Goal: Information Seeking & Learning: Check status

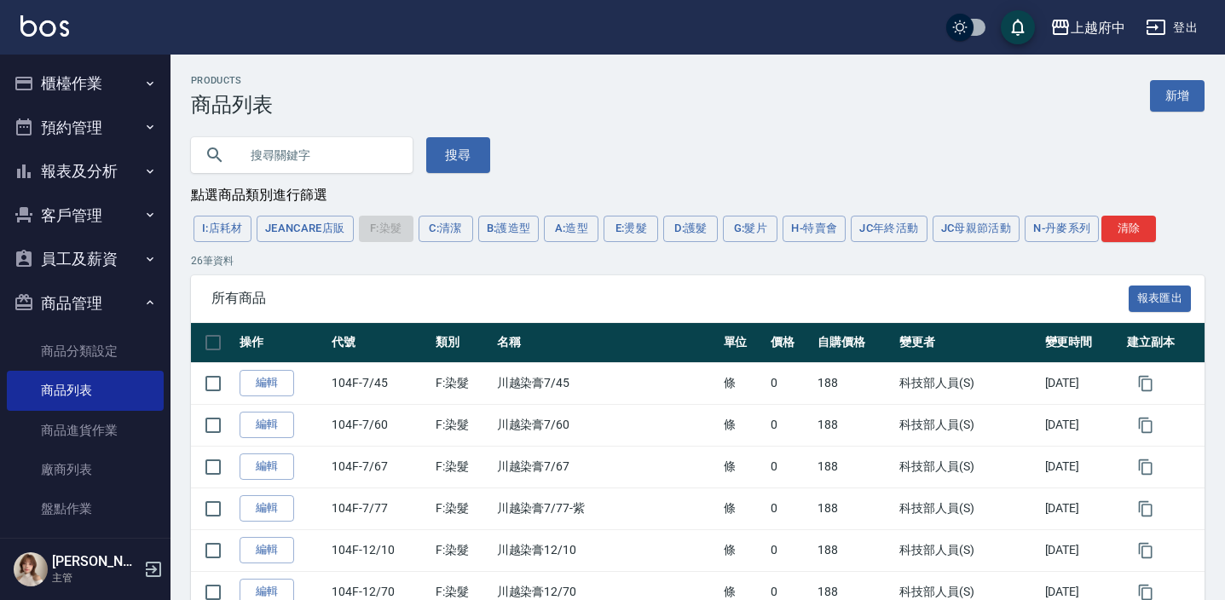
scroll to position [772, 0]
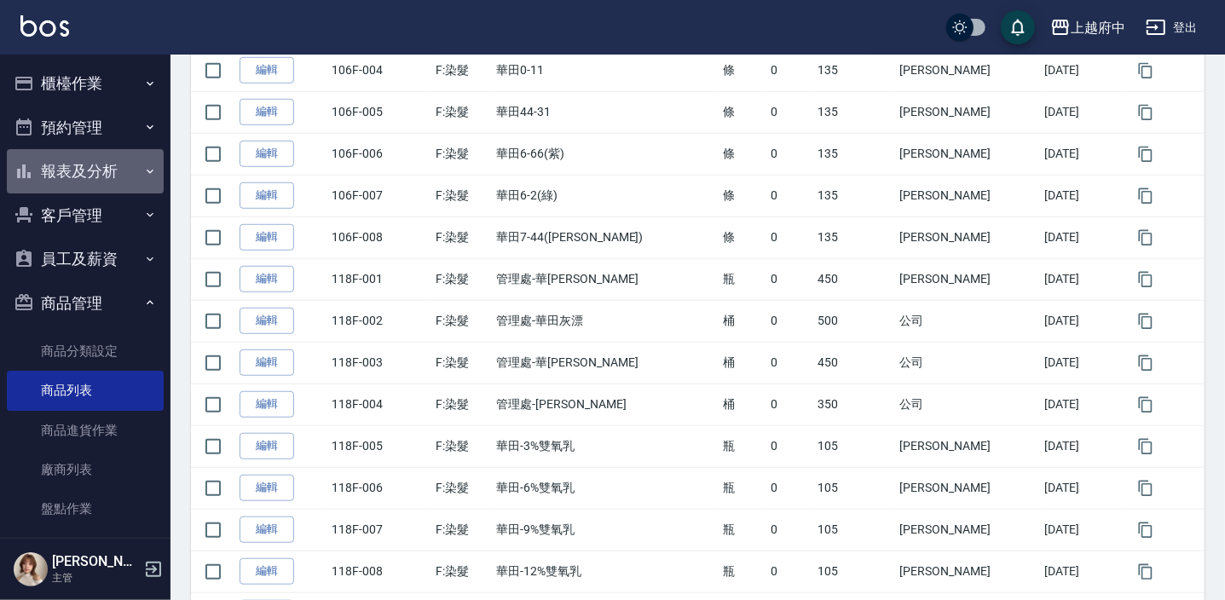
click at [145, 165] on icon "button" at bounding box center [150, 172] width 14 height 14
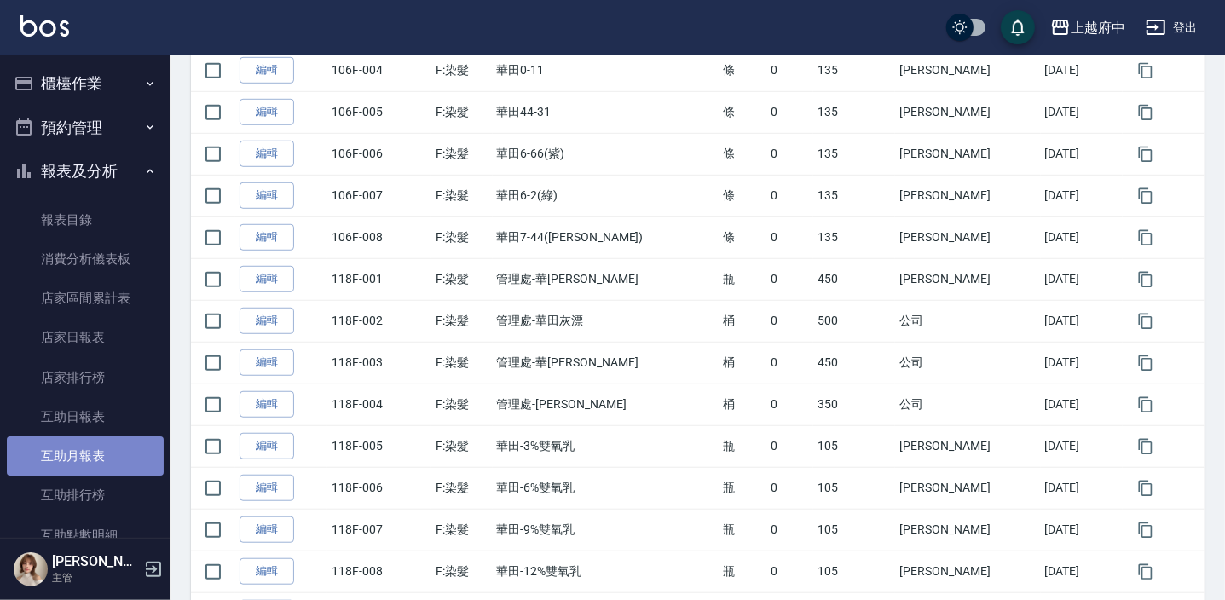
click at [107, 452] on link "互助月報表" at bounding box center [85, 455] width 157 height 39
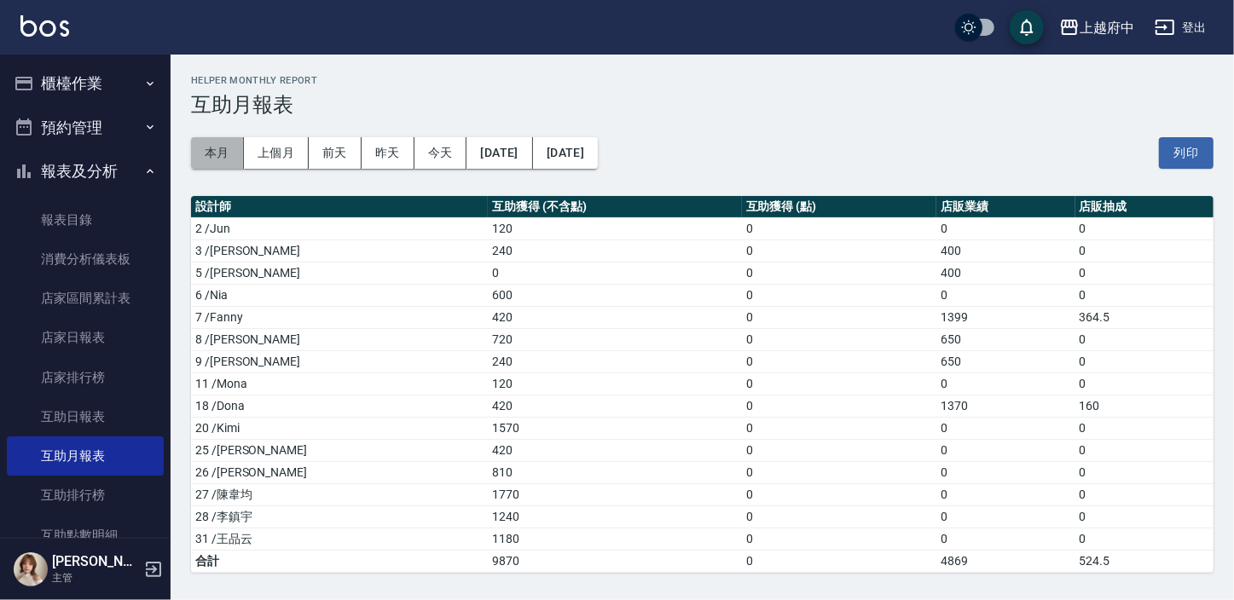
click at [205, 139] on button "本月" at bounding box center [217, 153] width 53 height 32
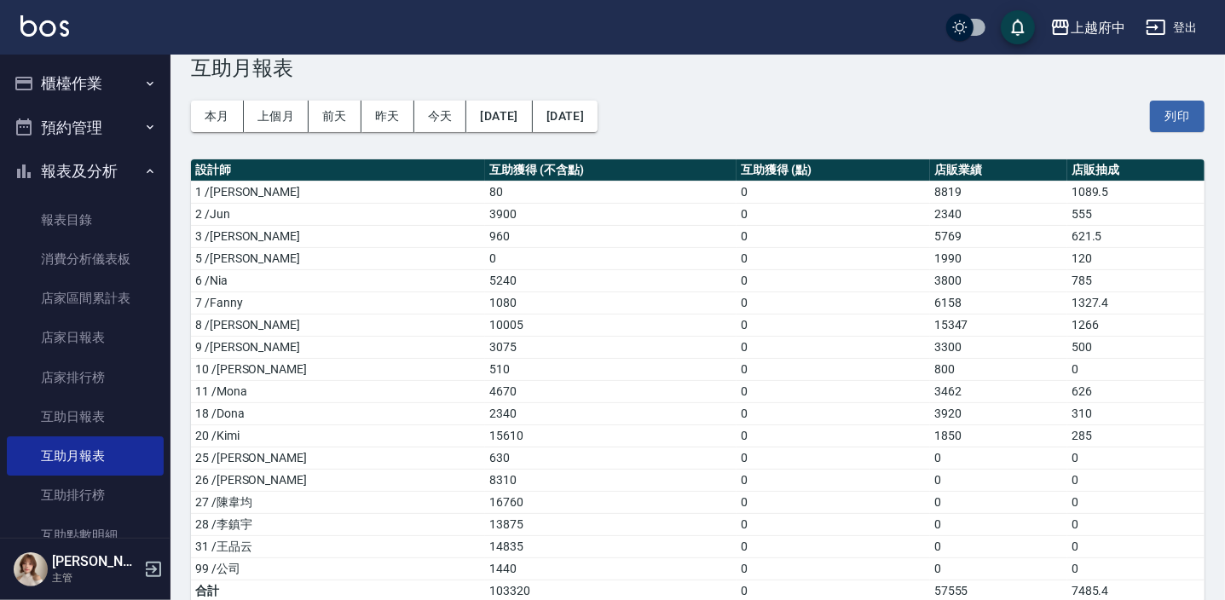
scroll to position [57, 0]
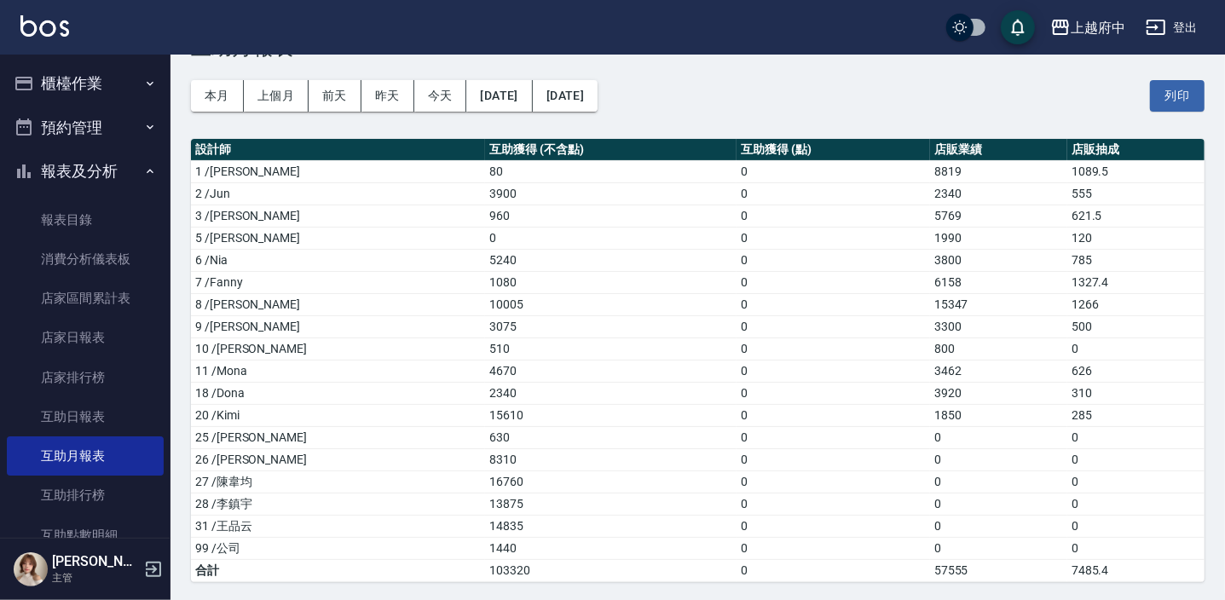
click at [191, 80] on button "本月" at bounding box center [217, 96] width 53 height 32
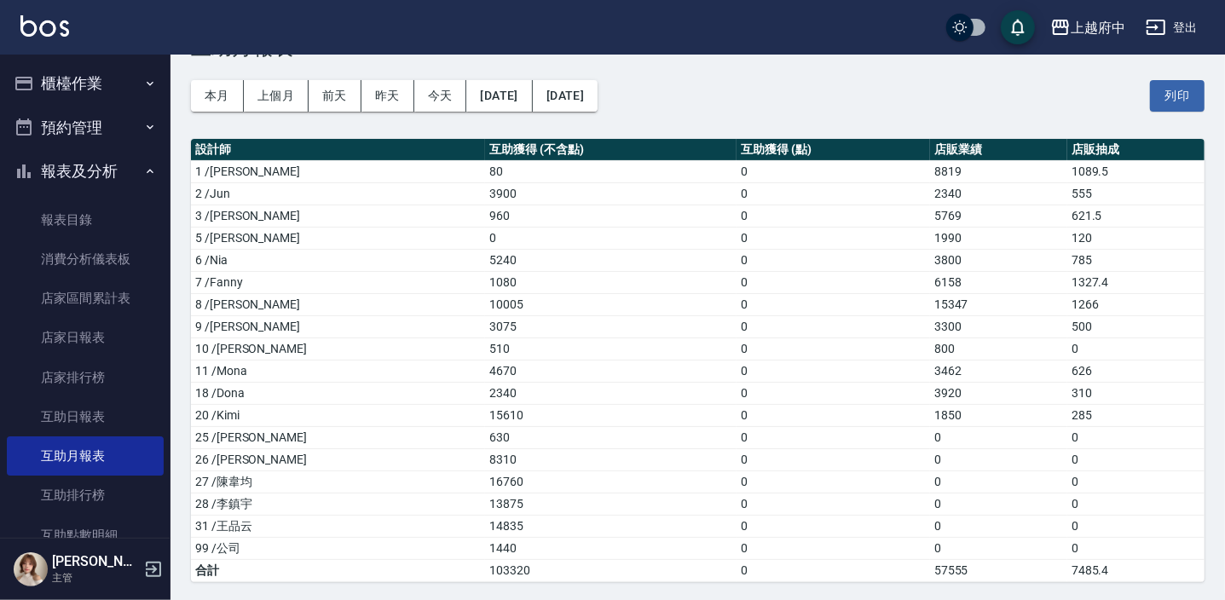
click at [191, 80] on button "本月" at bounding box center [217, 96] width 53 height 32
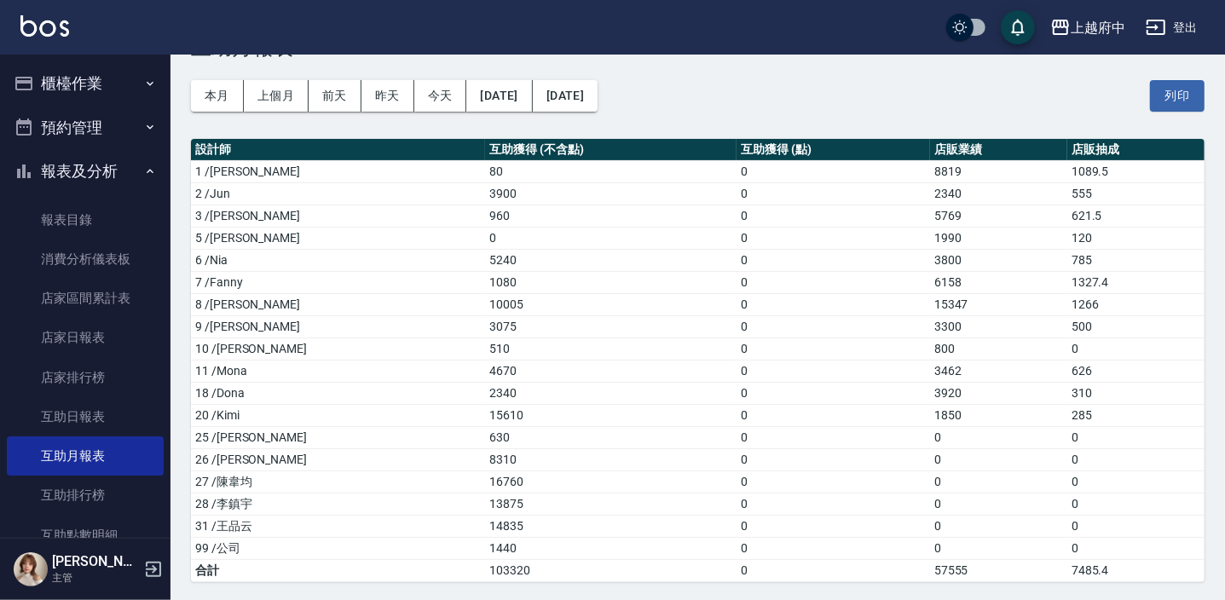
click at [191, 80] on button "本月" at bounding box center [217, 96] width 53 height 32
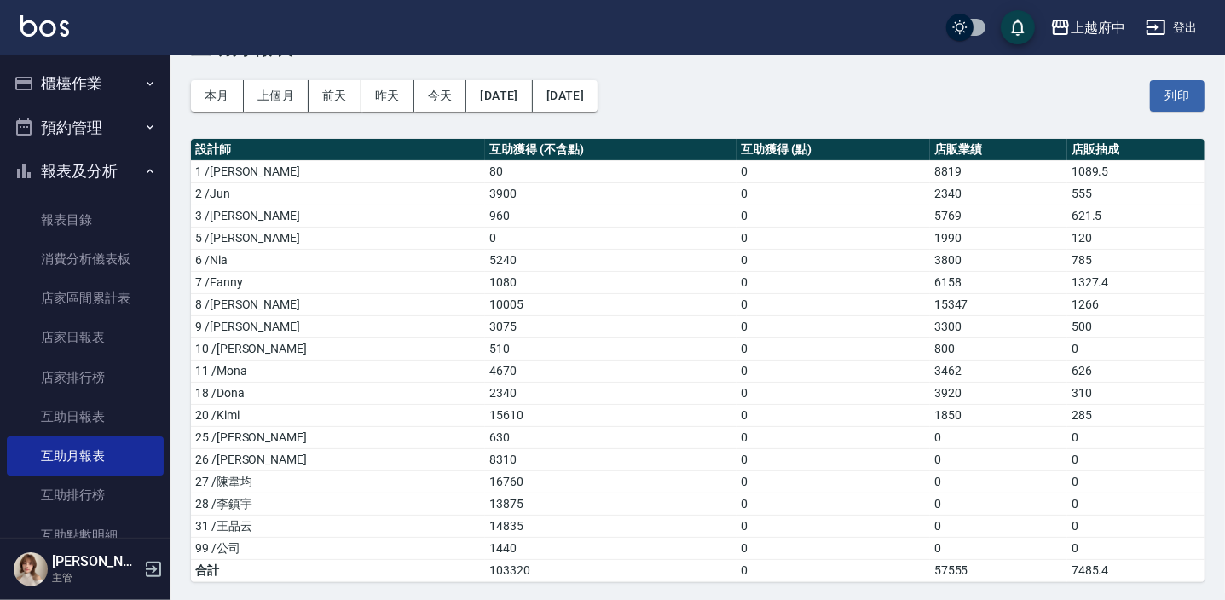
click at [191, 80] on button "本月" at bounding box center [217, 96] width 53 height 32
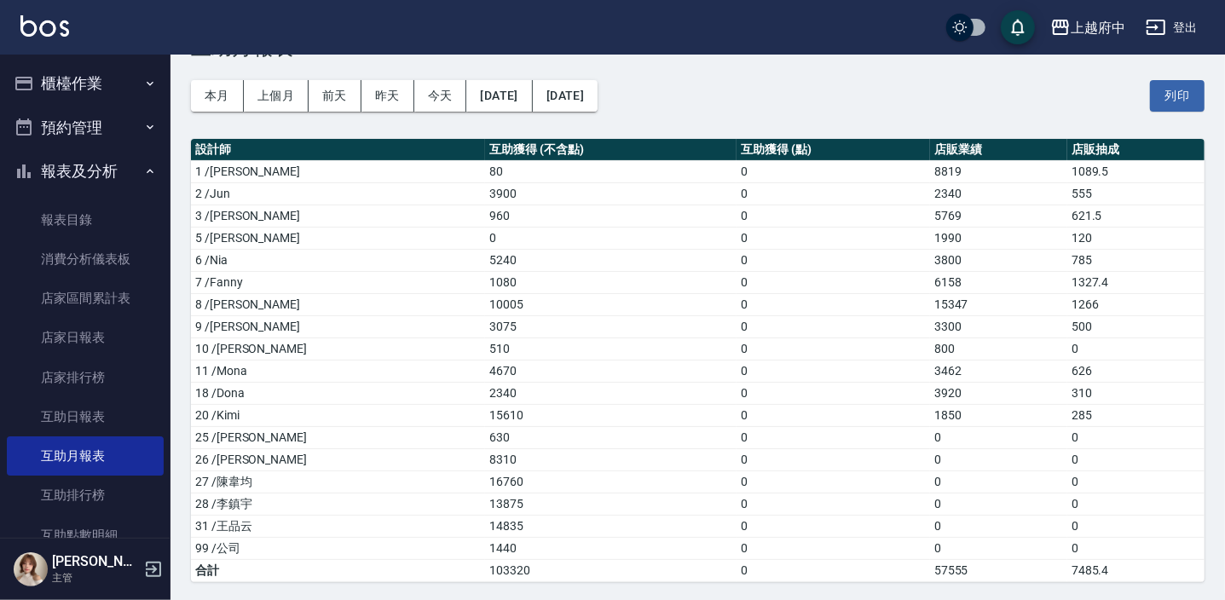
click at [191, 80] on button "本月" at bounding box center [217, 96] width 53 height 32
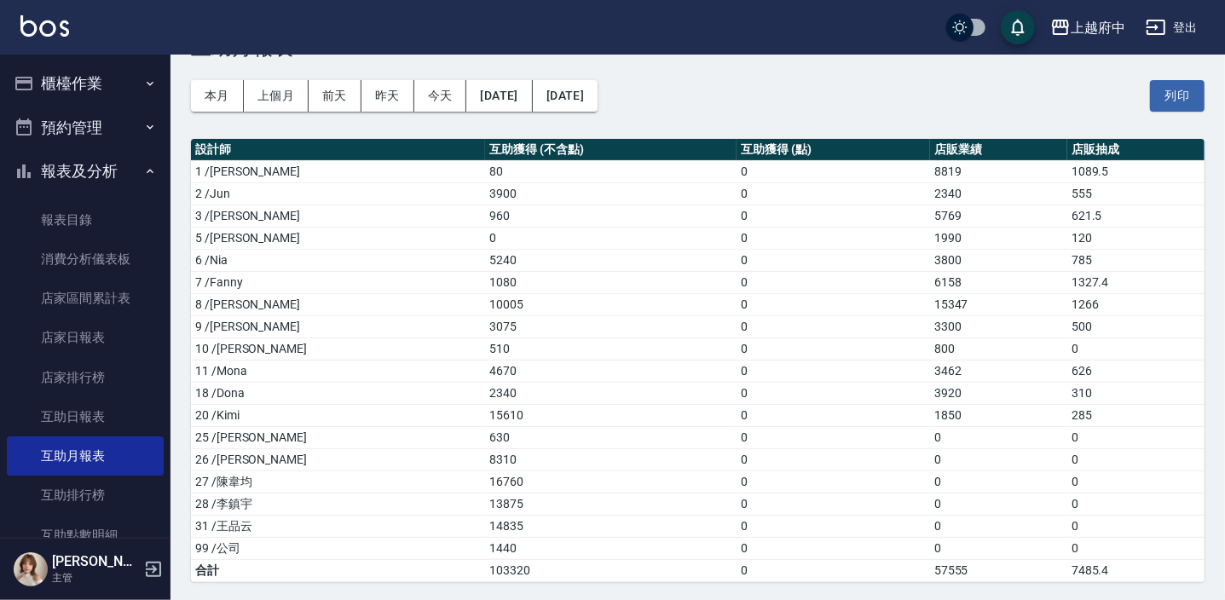
click at [191, 80] on button "本月" at bounding box center [217, 96] width 53 height 32
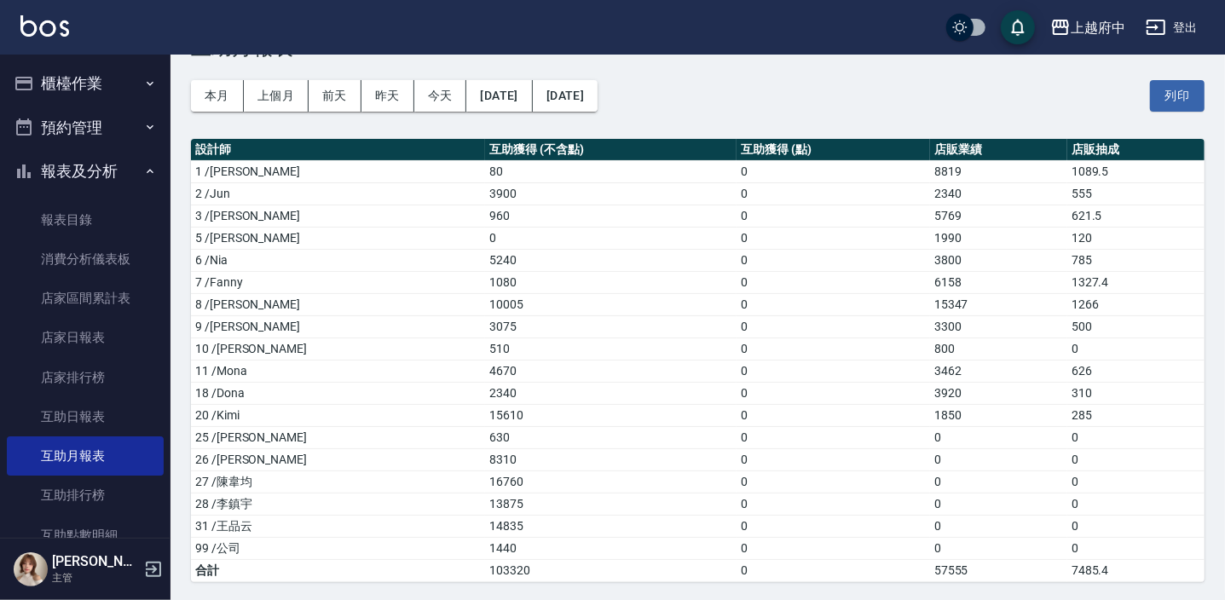
click at [191, 80] on button "本月" at bounding box center [217, 96] width 53 height 32
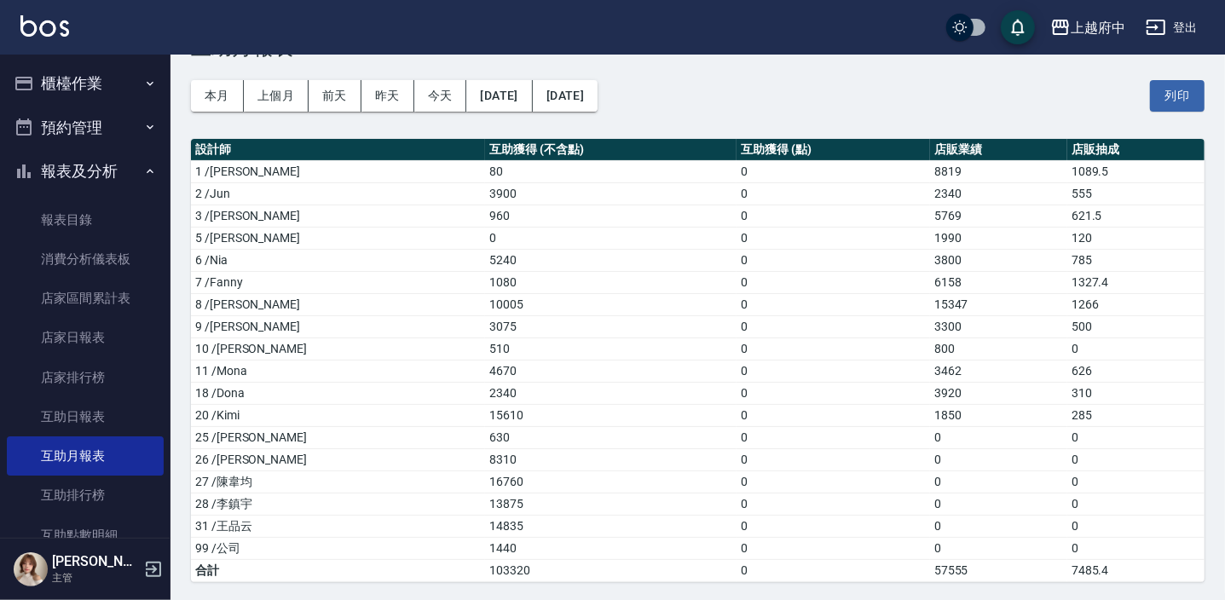
click at [191, 80] on button "本月" at bounding box center [217, 96] width 53 height 32
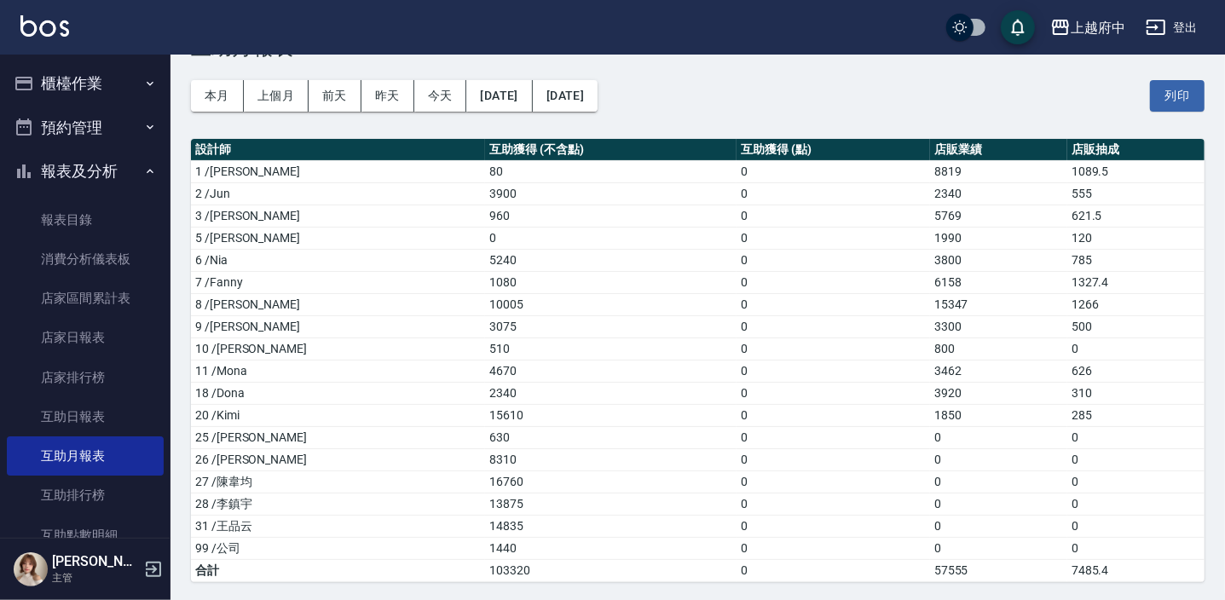
click at [191, 80] on button "本月" at bounding box center [217, 96] width 53 height 32
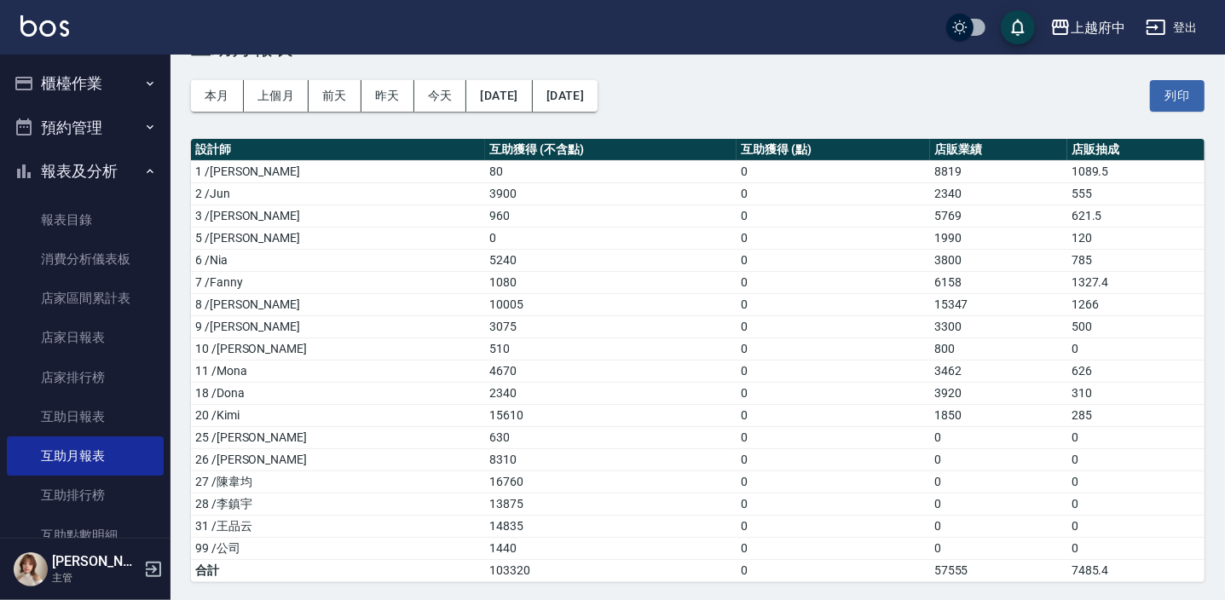
click at [191, 80] on button "本月" at bounding box center [217, 96] width 53 height 32
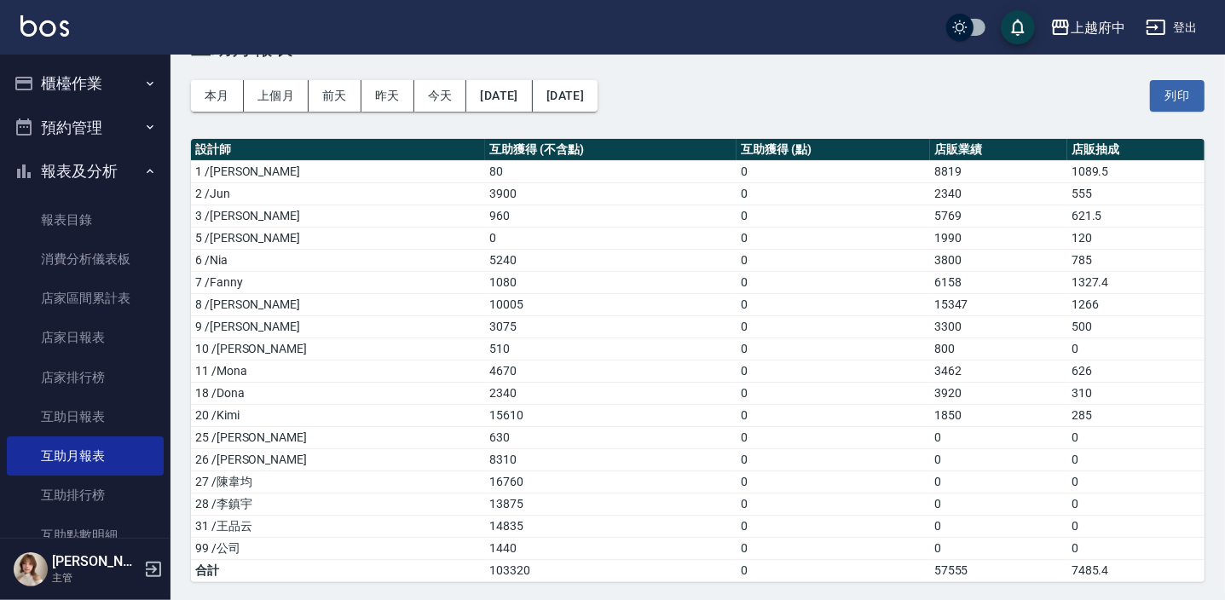
click at [191, 80] on button "本月" at bounding box center [217, 96] width 53 height 32
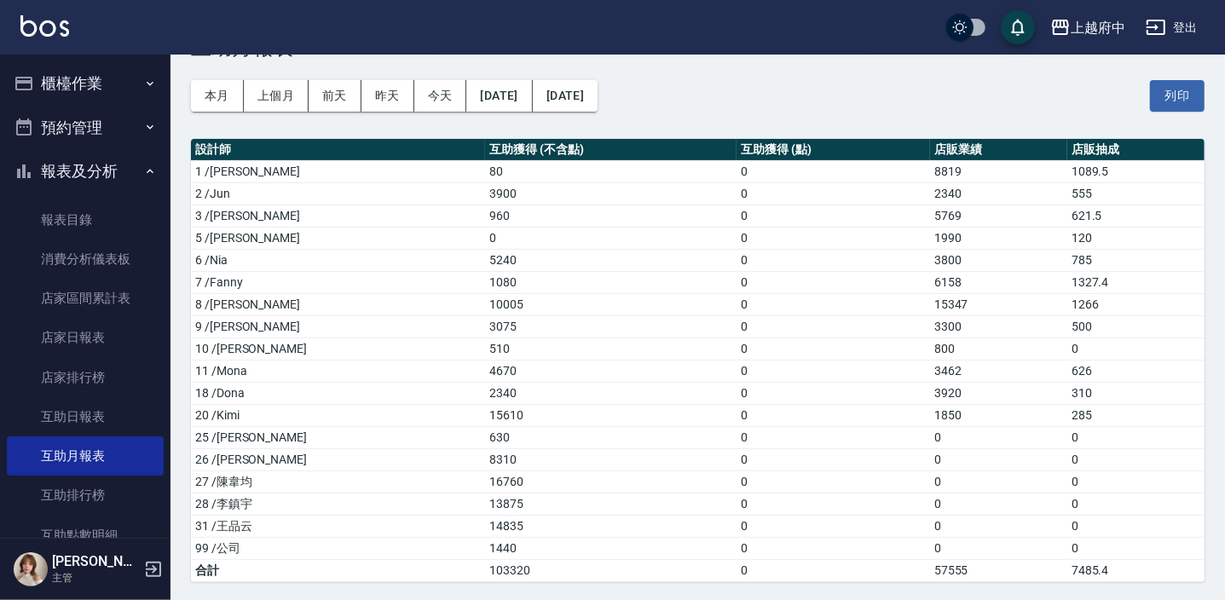
click at [191, 80] on button "本月" at bounding box center [217, 96] width 53 height 32
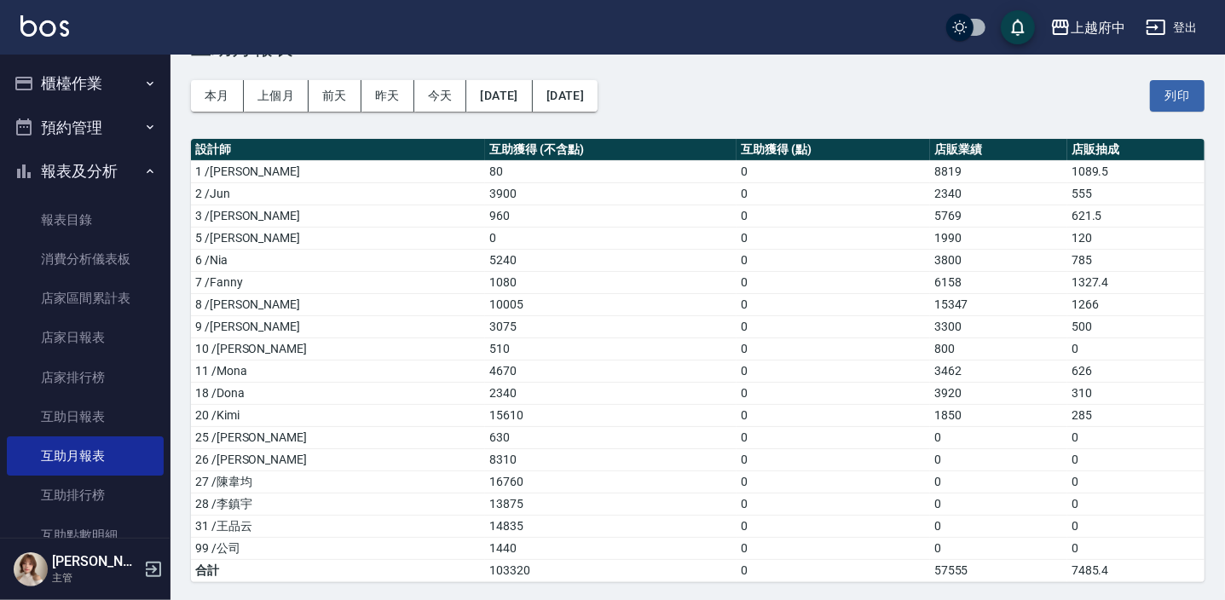
click at [191, 80] on button "本月" at bounding box center [217, 96] width 53 height 32
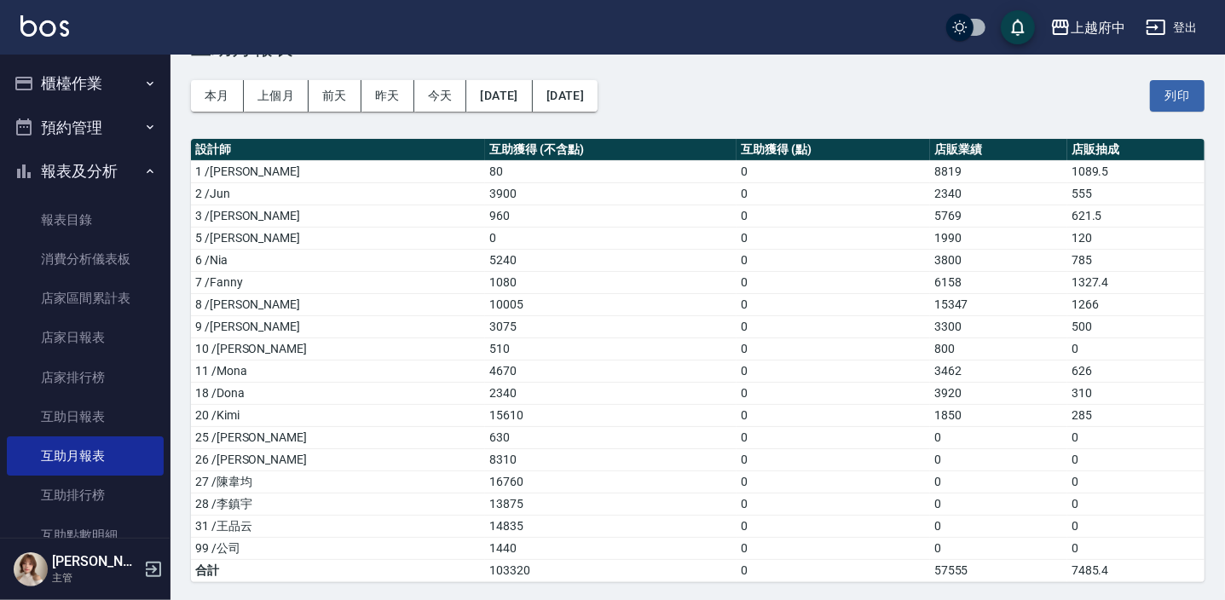
click at [191, 80] on button "本月" at bounding box center [217, 96] width 53 height 32
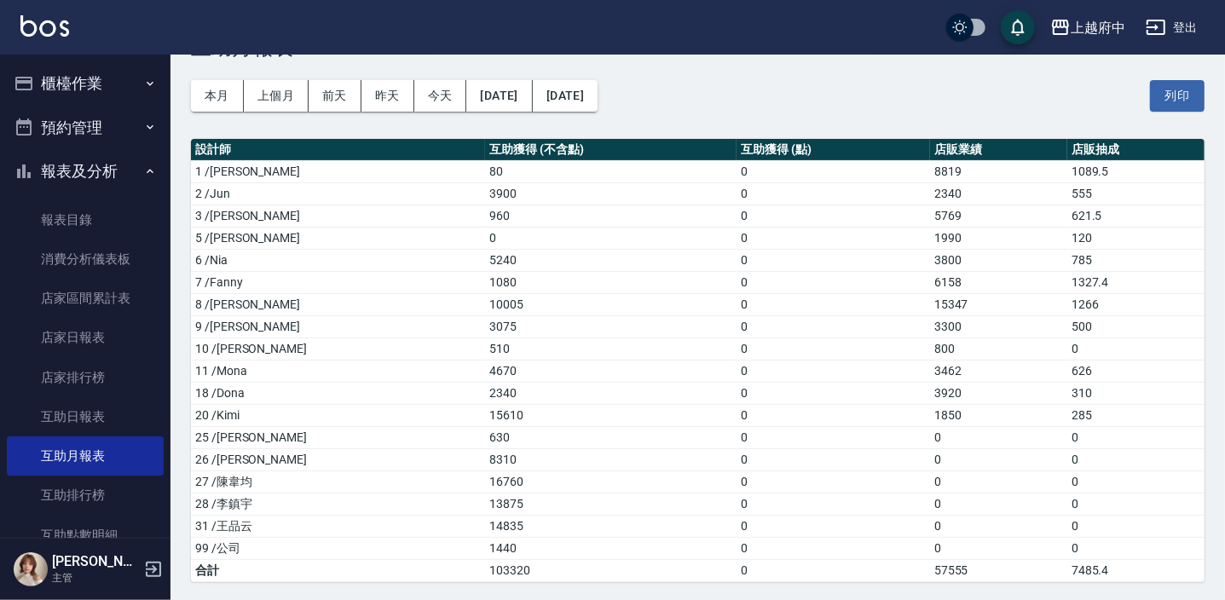
click at [191, 80] on button "本月" at bounding box center [217, 96] width 53 height 32
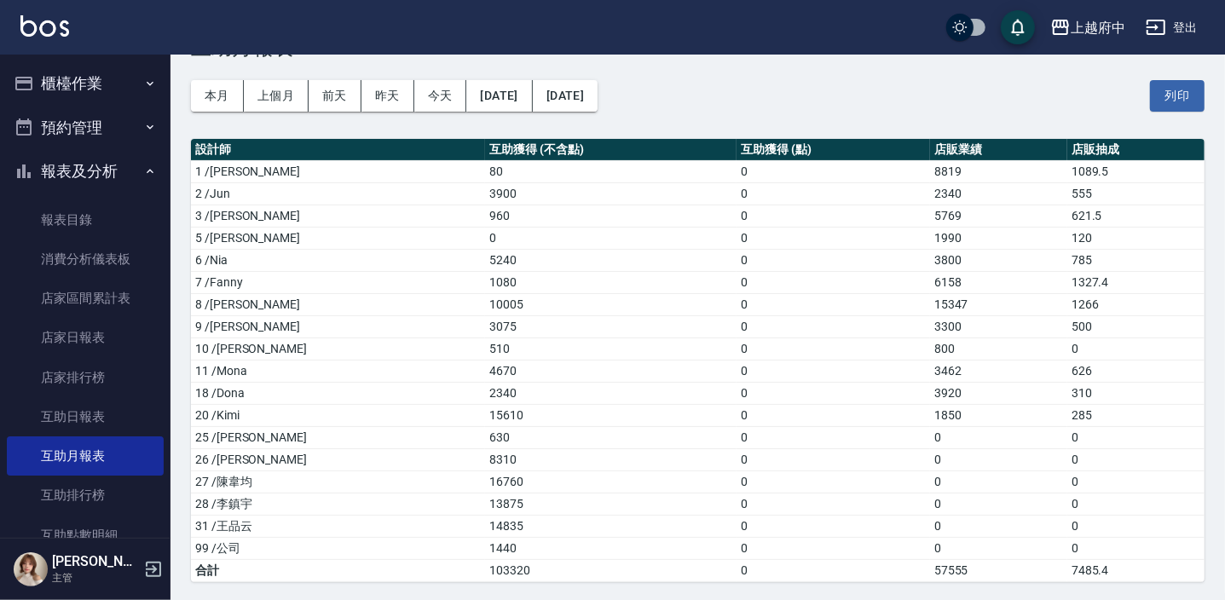
click at [191, 80] on button "本月" at bounding box center [217, 96] width 53 height 32
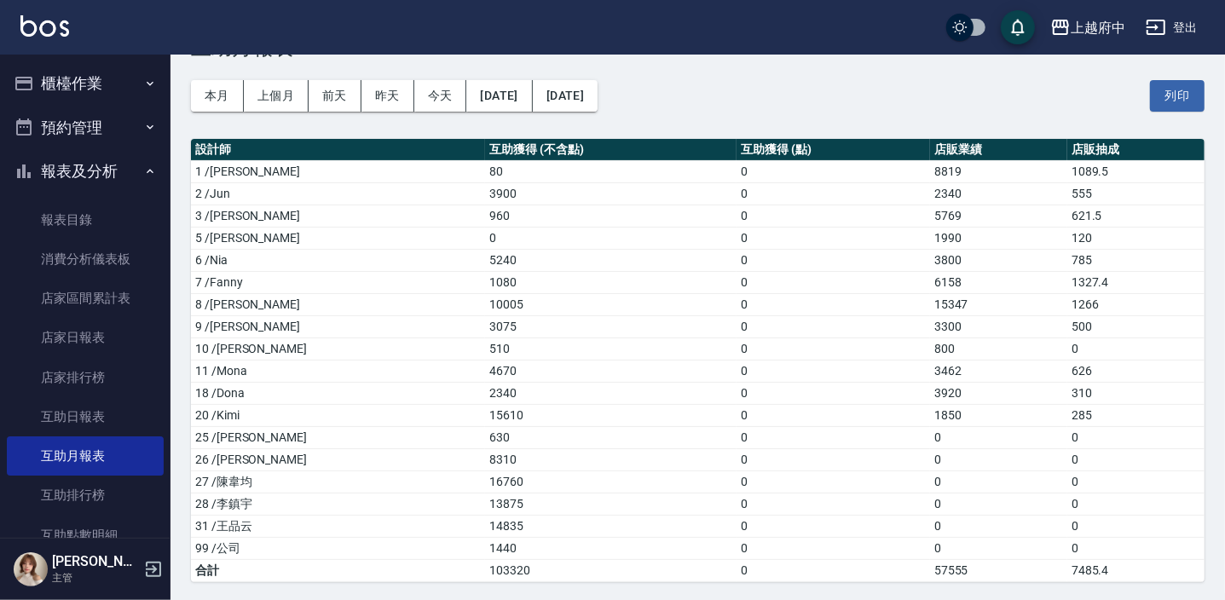
click at [191, 80] on button "本月" at bounding box center [217, 96] width 53 height 32
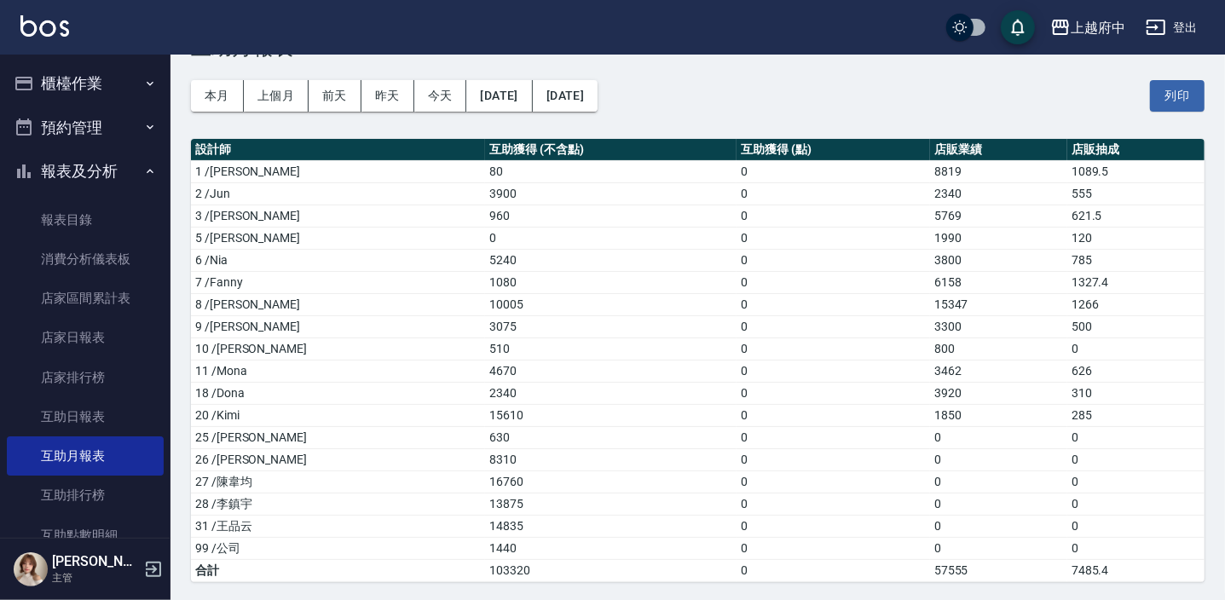
click at [191, 80] on button "本月" at bounding box center [217, 96] width 53 height 32
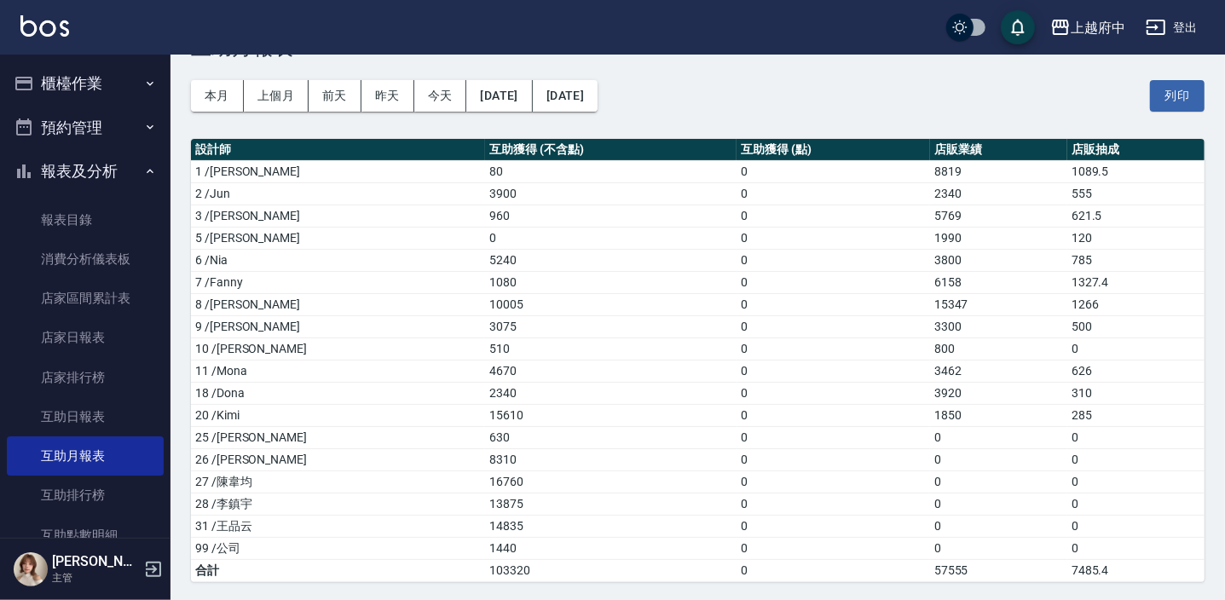
click at [191, 80] on button "本月" at bounding box center [217, 96] width 53 height 32
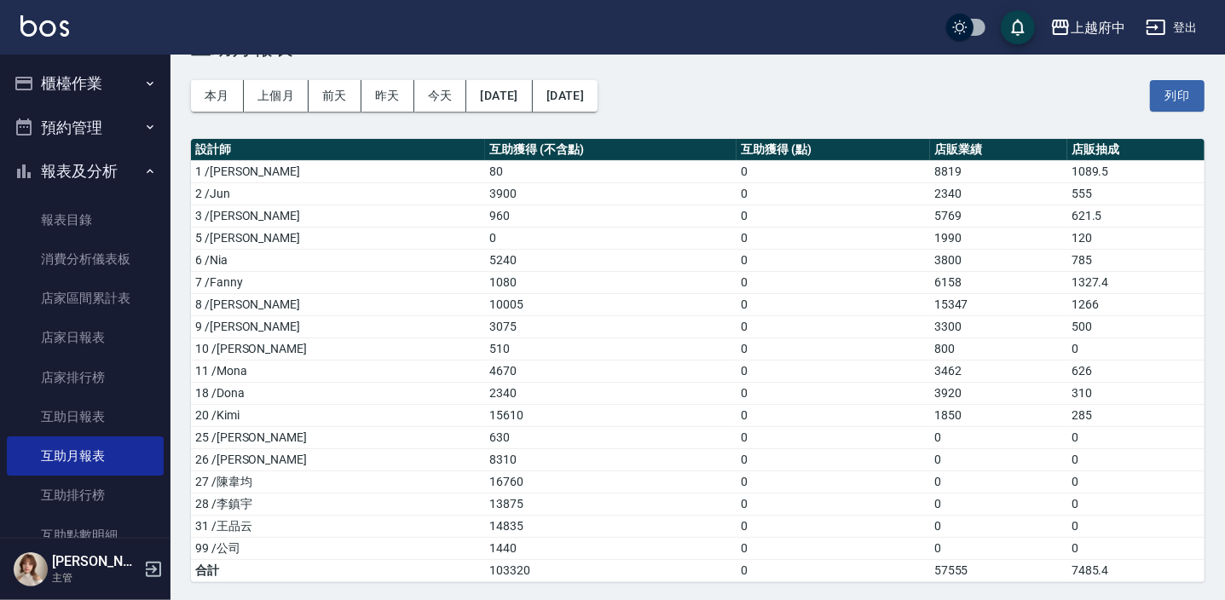
click at [191, 80] on button "本月" at bounding box center [217, 96] width 53 height 32
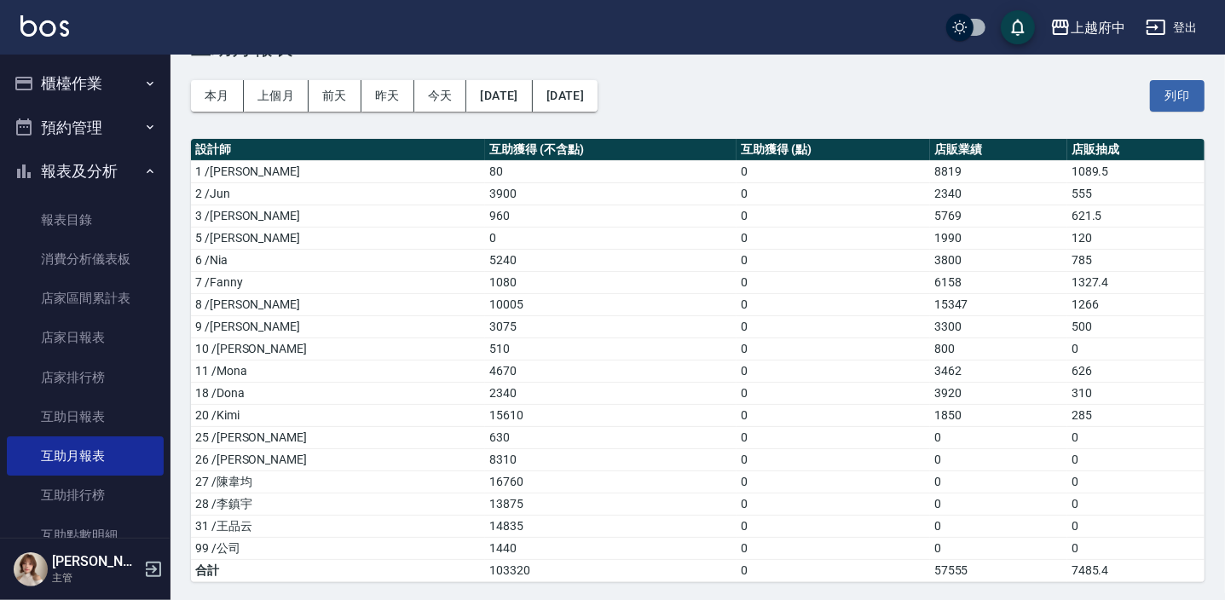
click at [191, 80] on button "本月" at bounding box center [217, 96] width 53 height 32
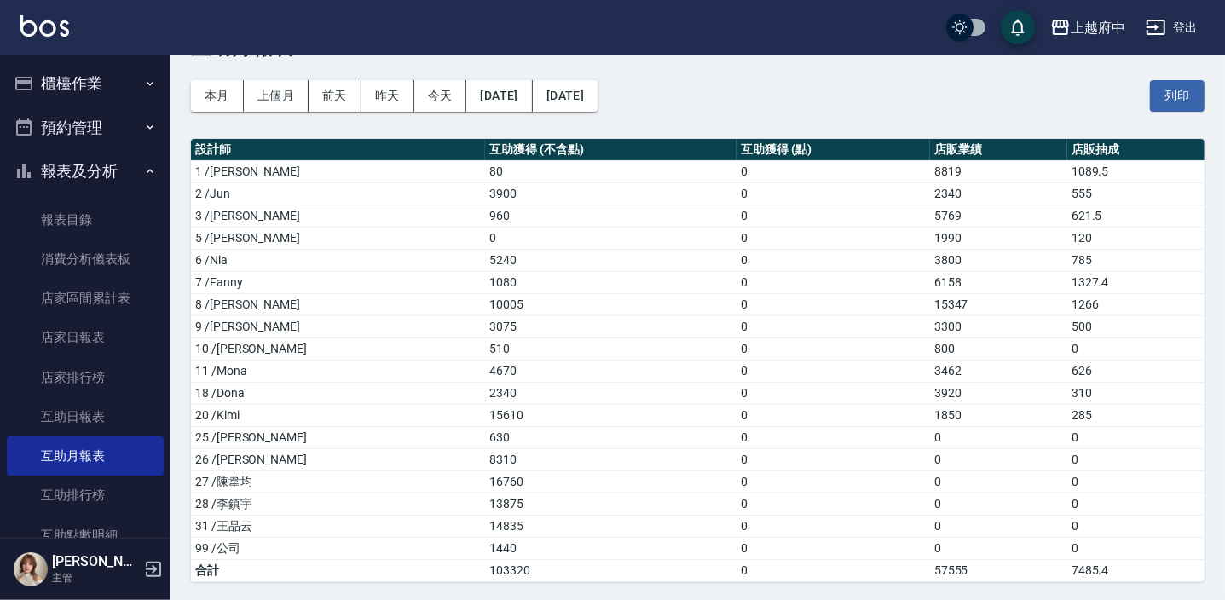
click at [191, 80] on button "本月" at bounding box center [217, 96] width 53 height 32
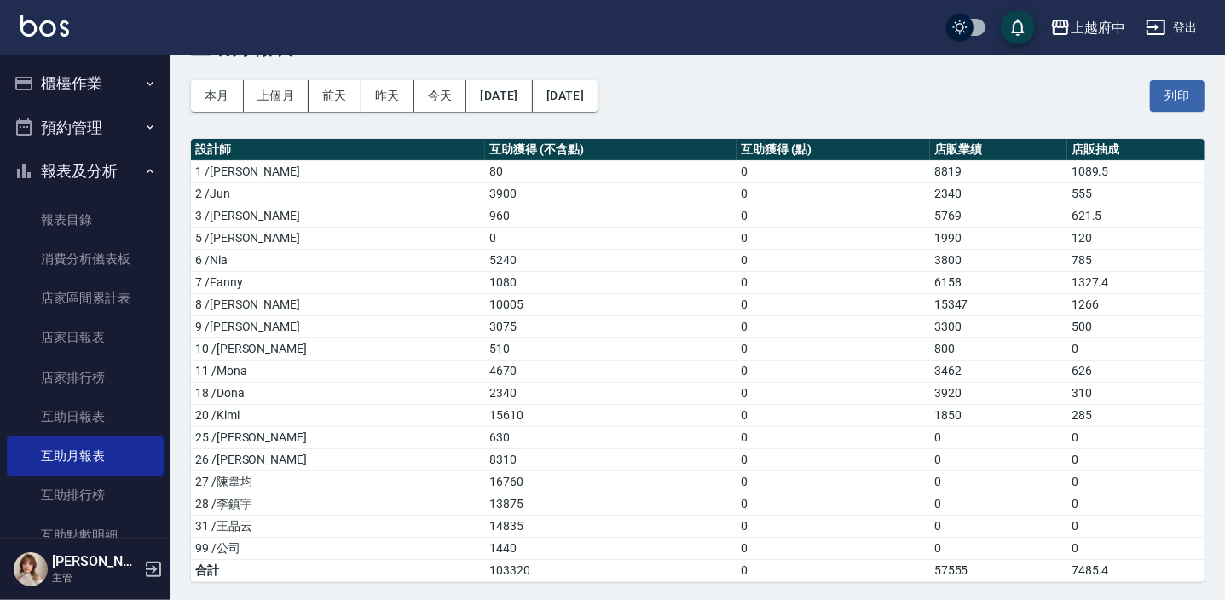
click at [191, 80] on button "本月" at bounding box center [217, 96] width 53 height 32
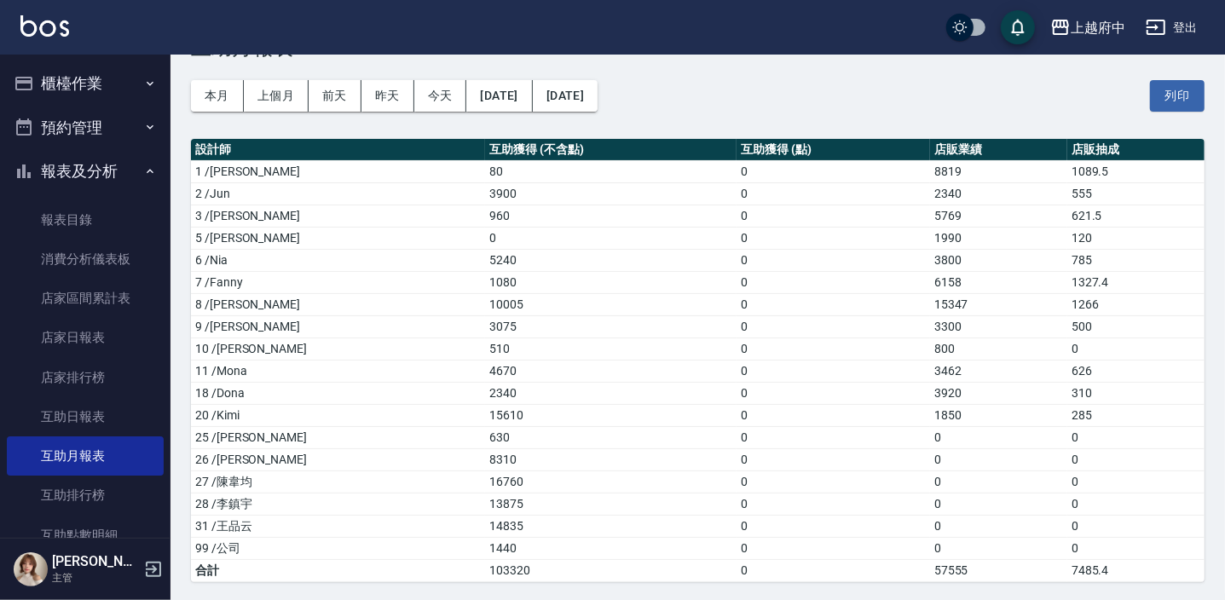
click at [191, 80] on button "本月" at bounding box center [217, 96] width 53 height 32
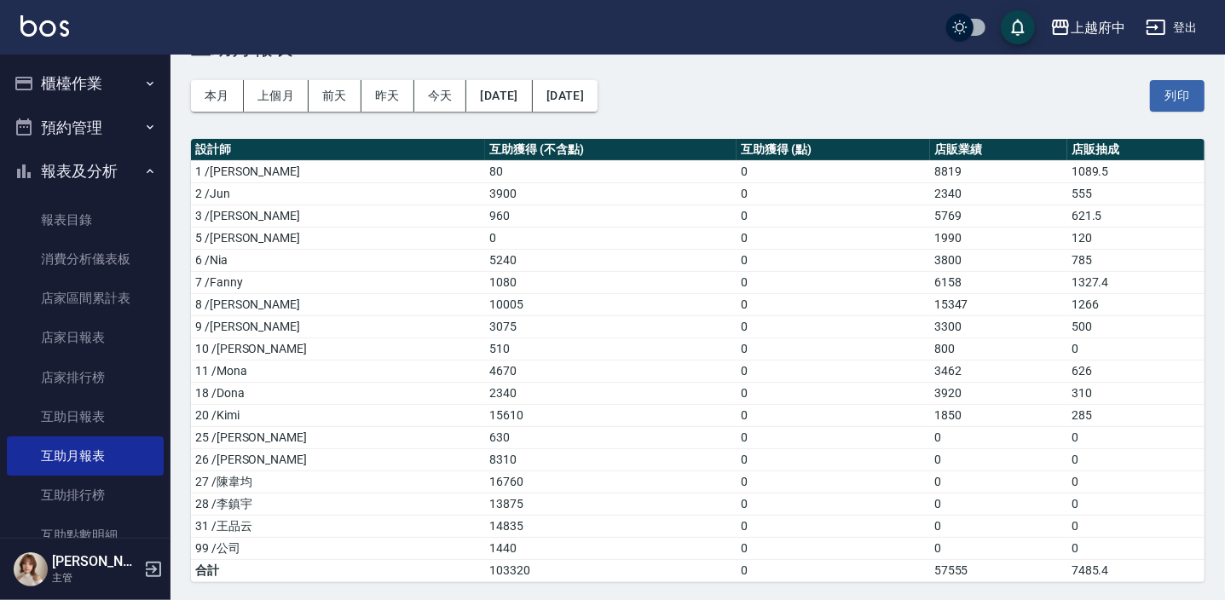
click at [191, 80] on button "本月" at bounding box center [217, 96] width 53 height 32
click at [431, 85] on button "今天" at bounding box center [440, 96] width 53 height 32
